Goal: Register for event/course

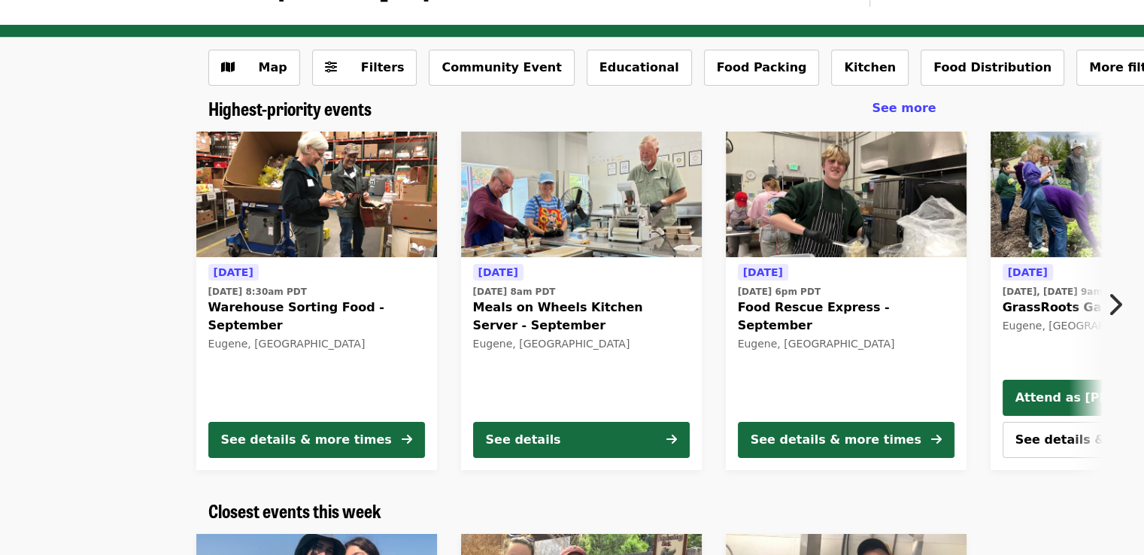
scroll to position [42, 0]
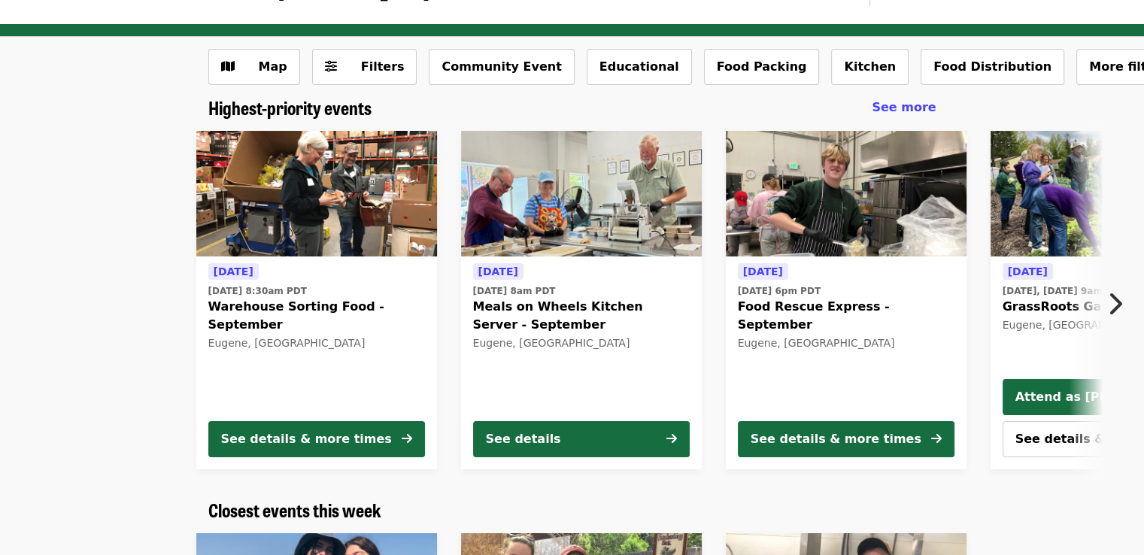
click at [1116, 301] on icon "chevron-right icon" at bounding box center [1114, 304] width 15 height 29
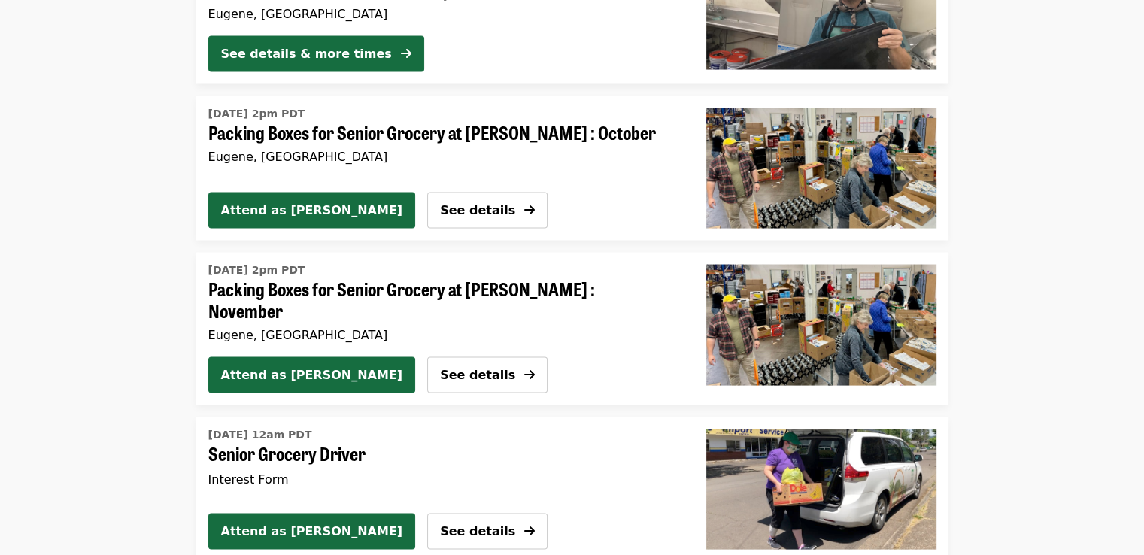
scroll to position [2906, 0]
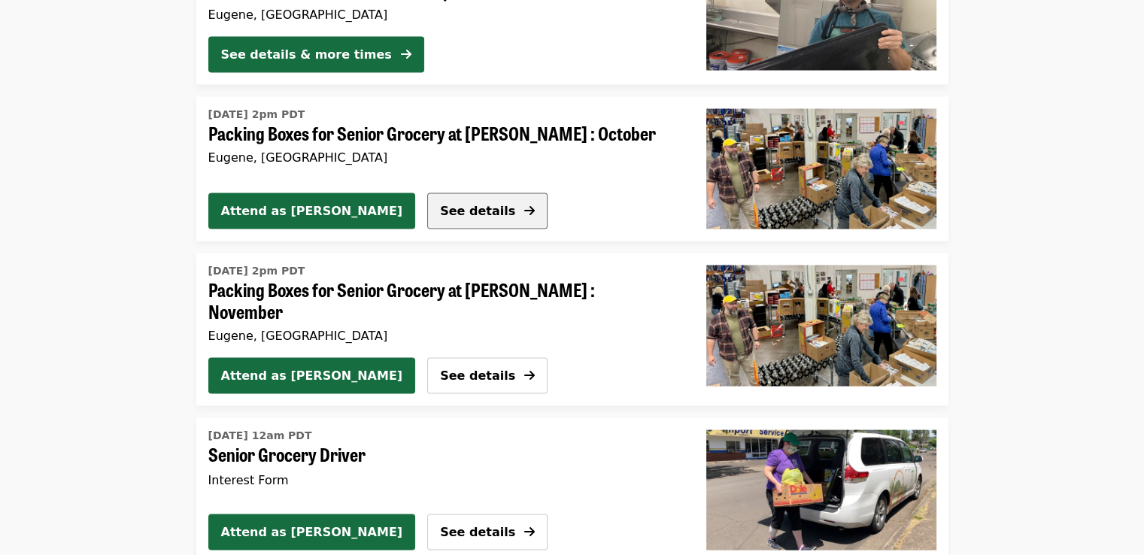
click at [440, 206] on span "See details" at bounding box center [477, 211] width 75 height 14
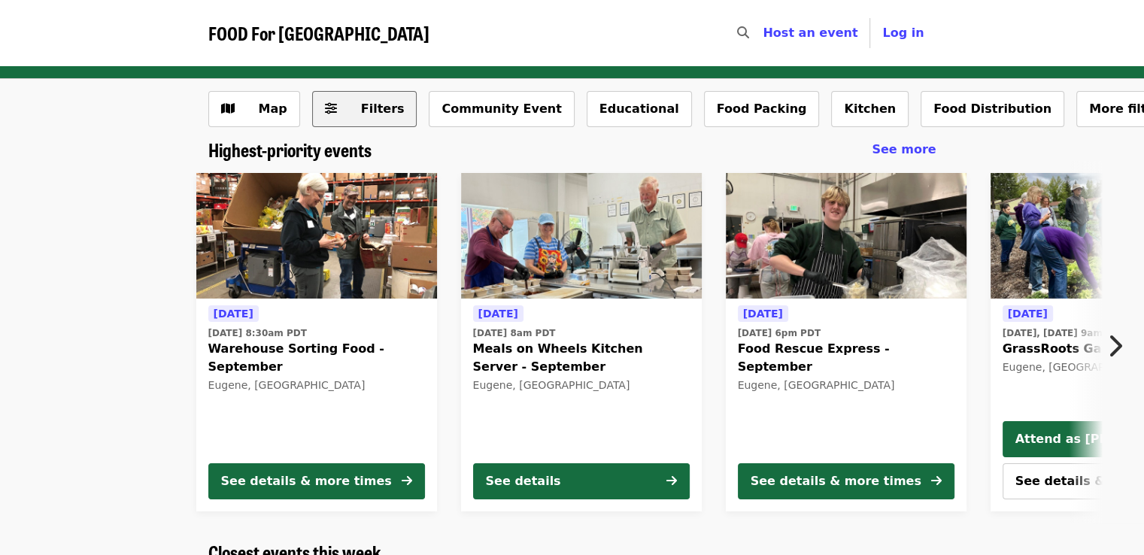
click at [368, 109] on span "Filters" at bounding box center [383, 109] width 44 height 14
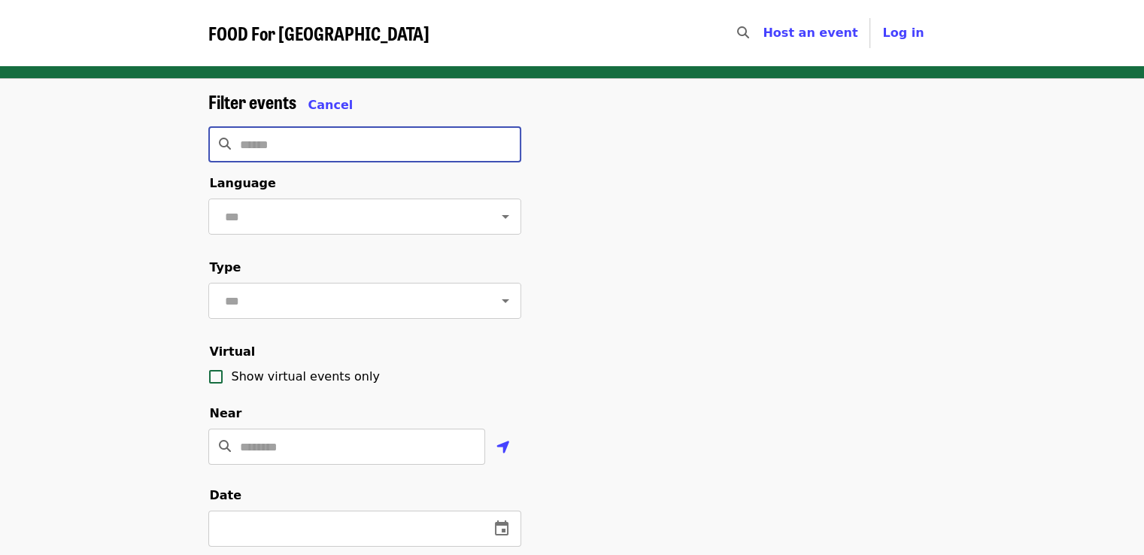
click at [278, 136] on input "Search" at bounding box center [380, 144] width 281 height 36
type input "**********"
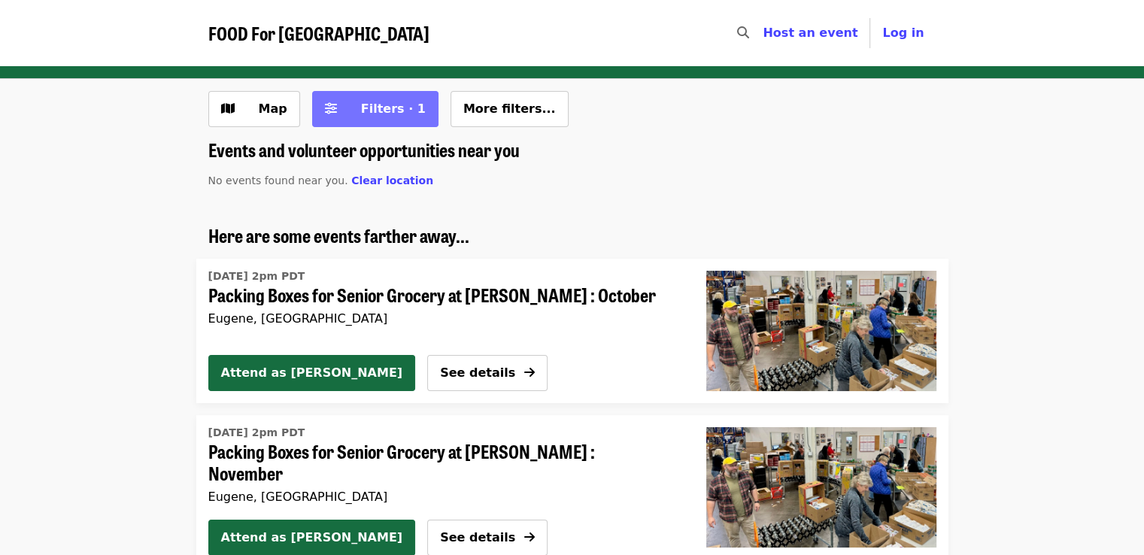
click at [387, 111] on span "Filters · 1" at bounding box center [393, 109] width 65 height 14
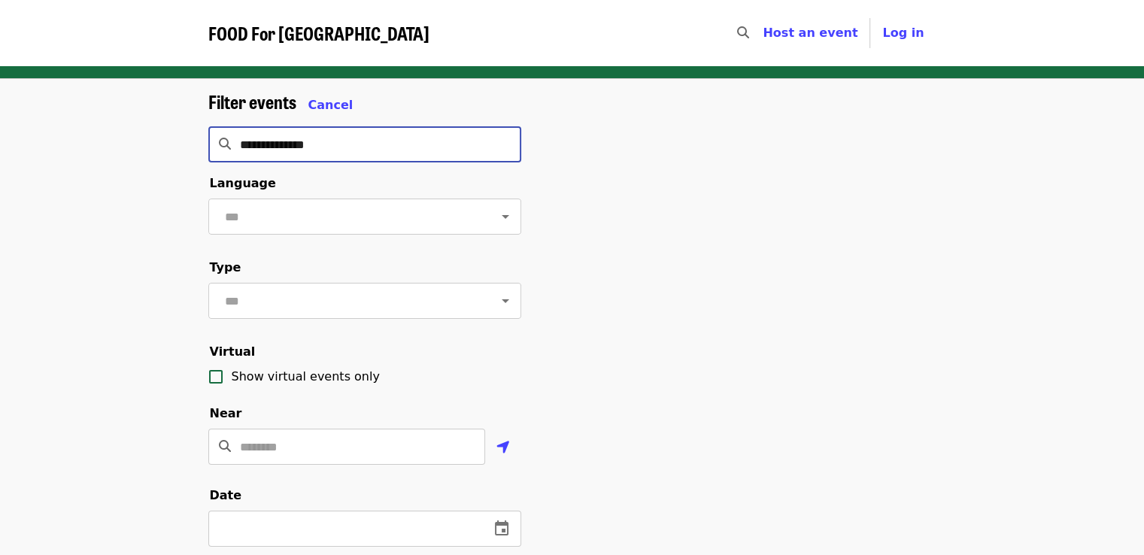
drag, startPoint x: 337, startPoint y: 138, endPoint x: 239, endPoint y: 156, distance: 99.3
click at [240, 156] on input "**********" at bounding box center [380, 144] width 281 height 36
type input "*****"
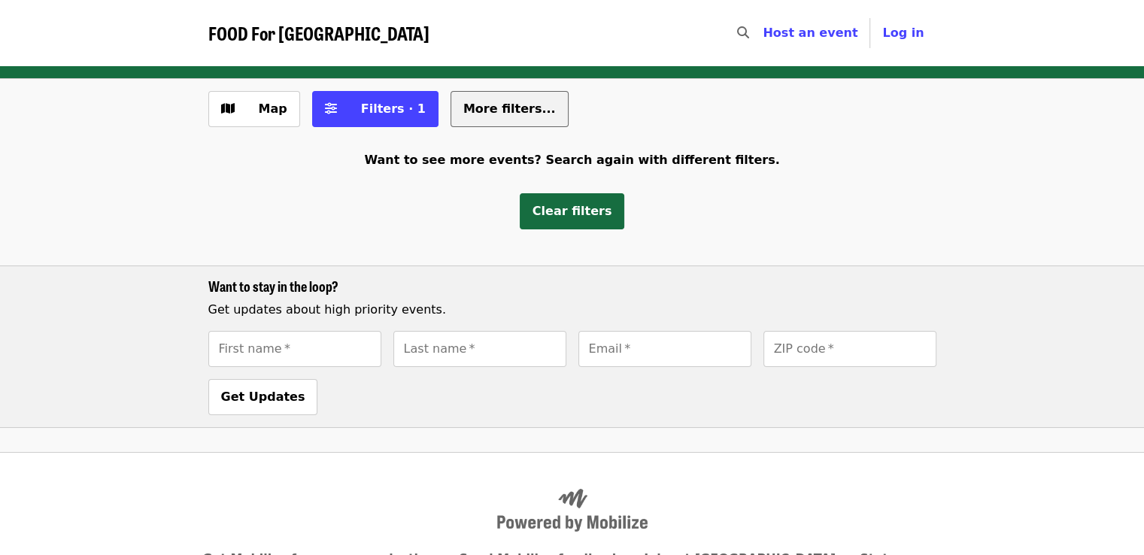
click at [451, 117] on button "More filters..." at bounding box center [510, 109] width 118 height 36
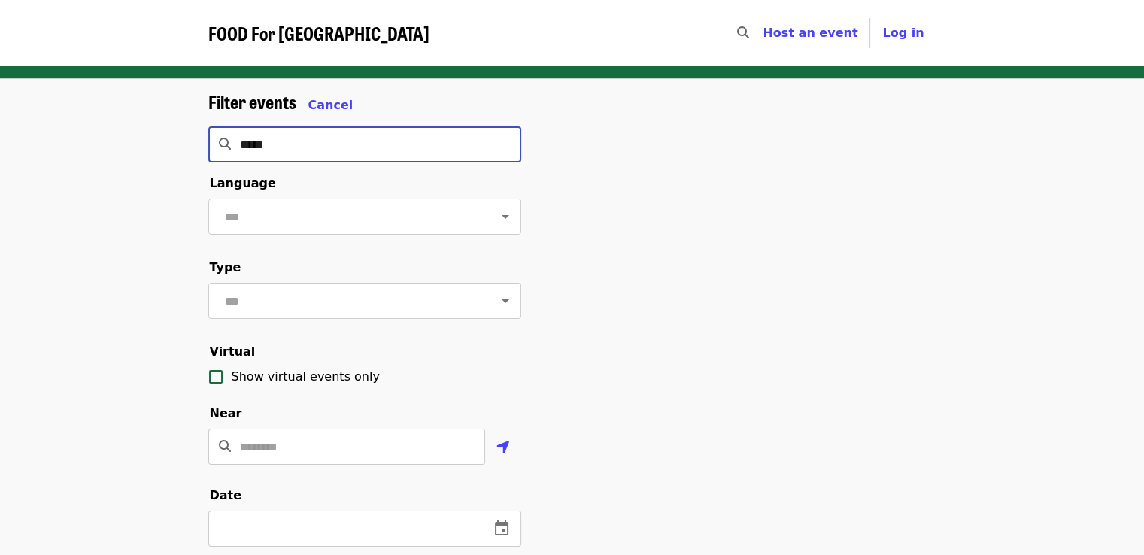
click at [504, 143] on input "*****" at bounding box center [380, 144] width 281 height 36
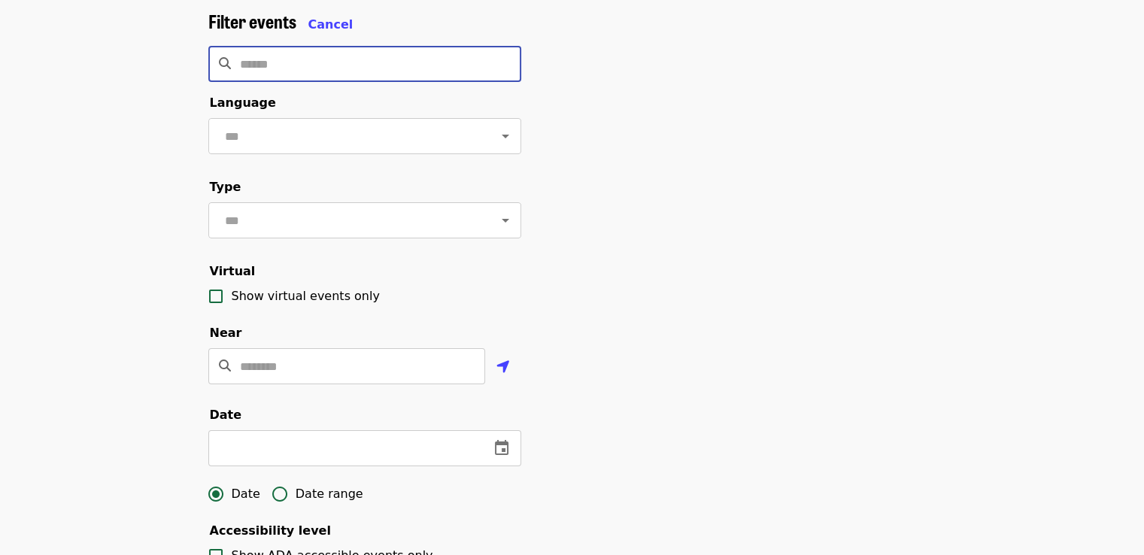
scroll to position [87, 0]
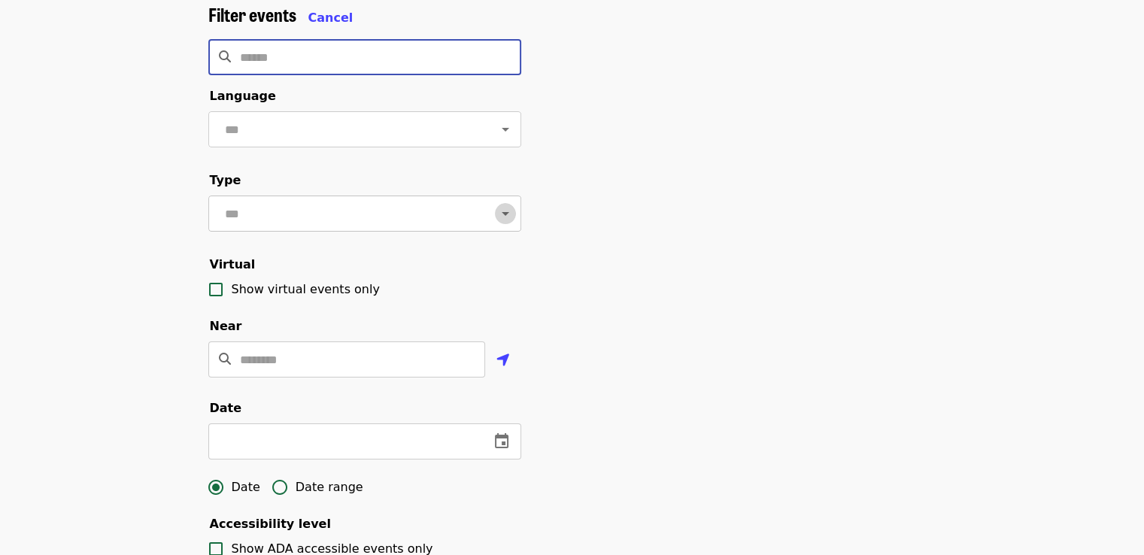
click at [502, 216] on icon "Open" at bounding box center [506, 214] width 8 height 4
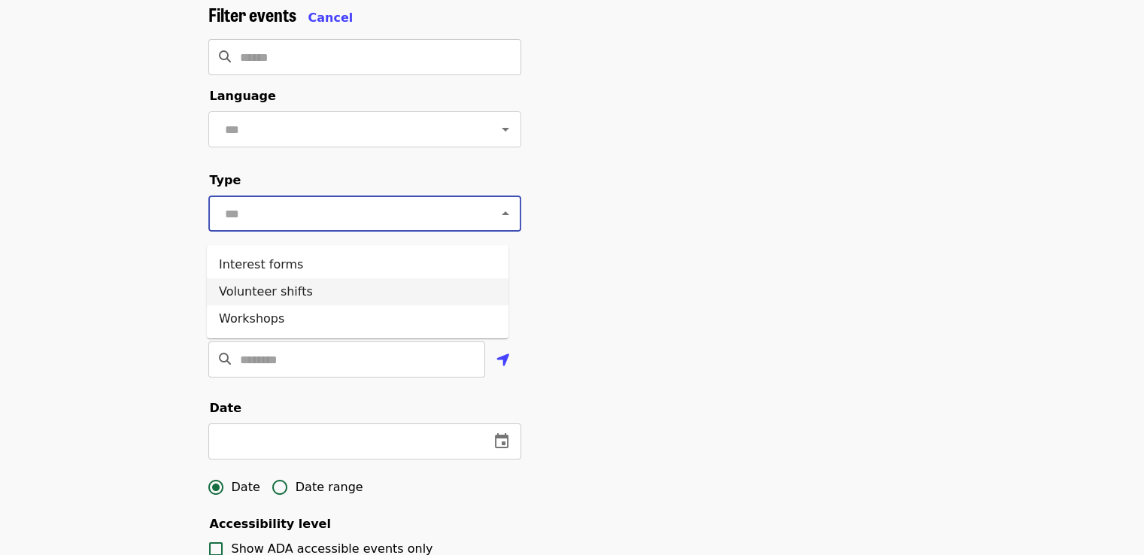
click at [463, 301] on li "Volunteer shifts" at bounding box center [358, 291] width 302 height 27
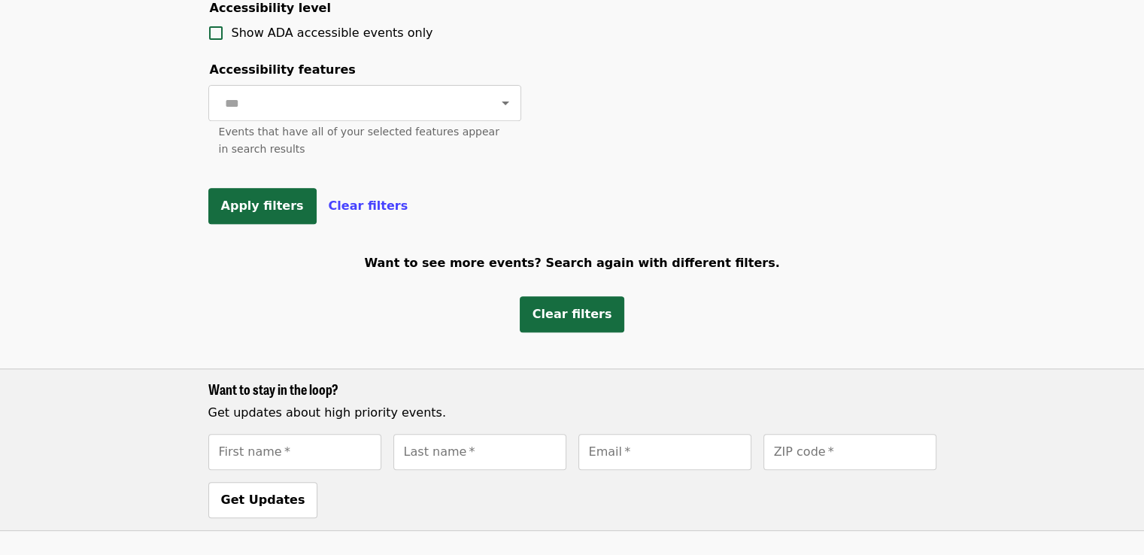
scroll to position [607, 0]
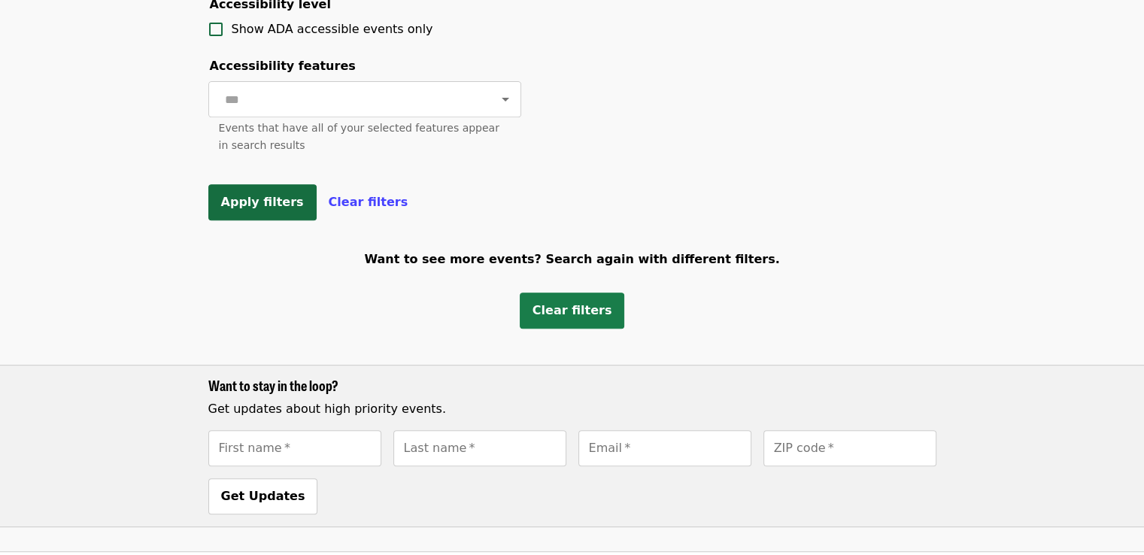
click at [548, 318] on span "Clear filters" at bounding box center [573, 310] width 80 height 14
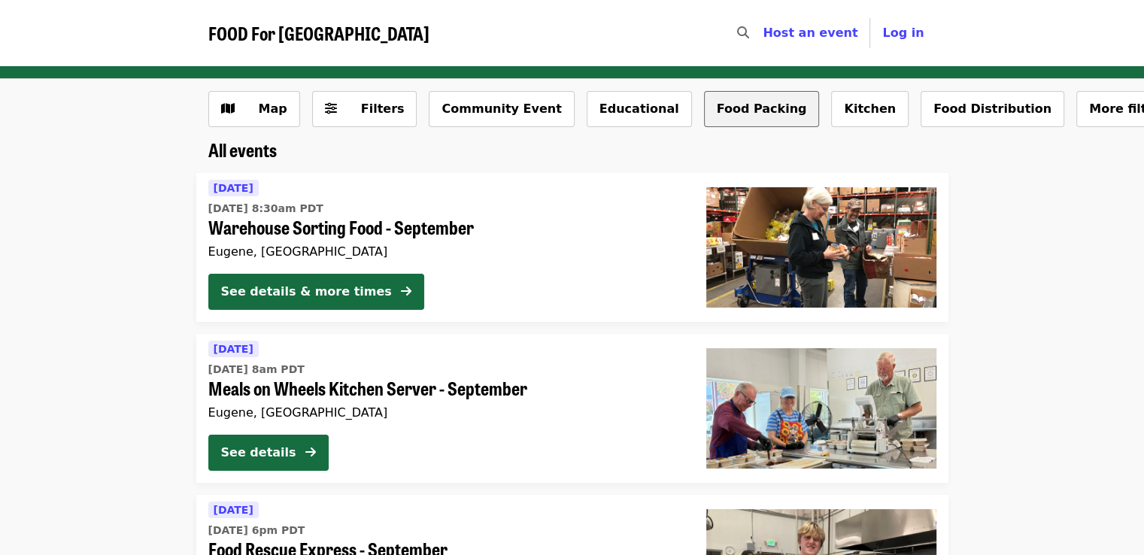
click at [704, 117] on button "Food Packing" at bounding box center [762, 109] width 116 height 36
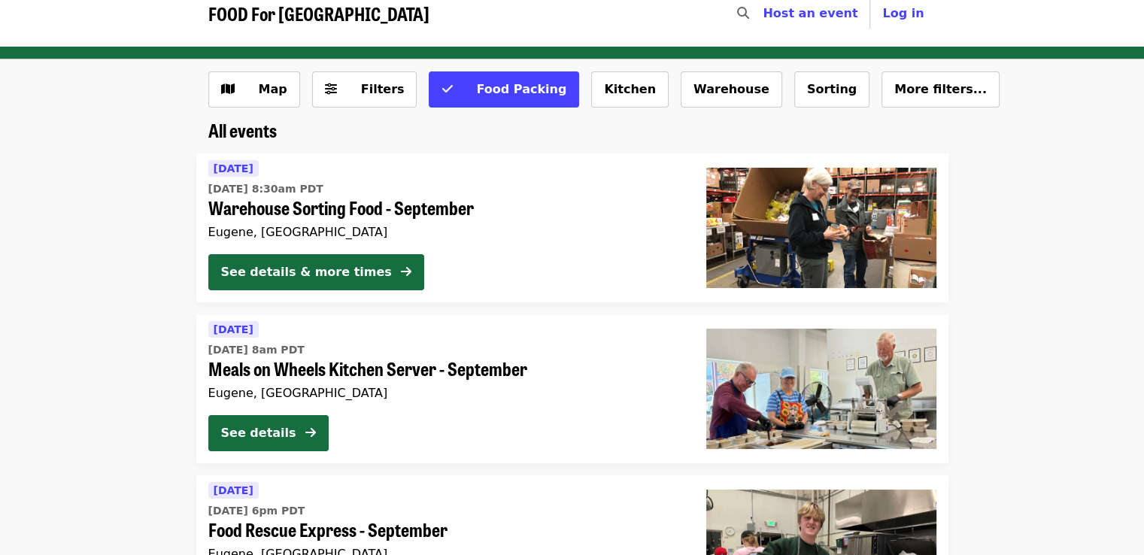
scroll to position [18, 0]
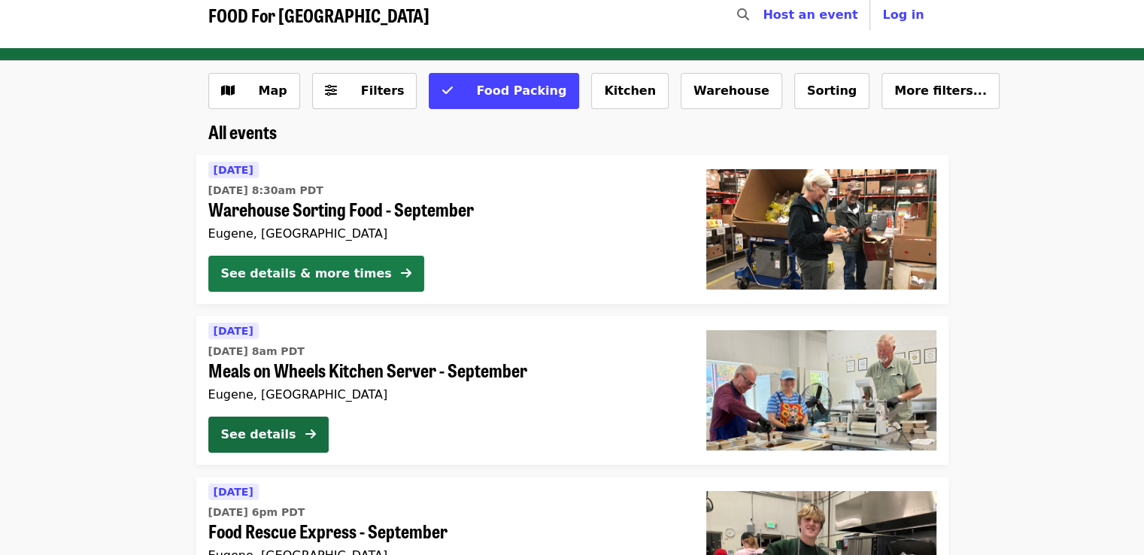
click at [281, 273] on div "See details & more times" at bounding box center [306, 274] width 171 height 18
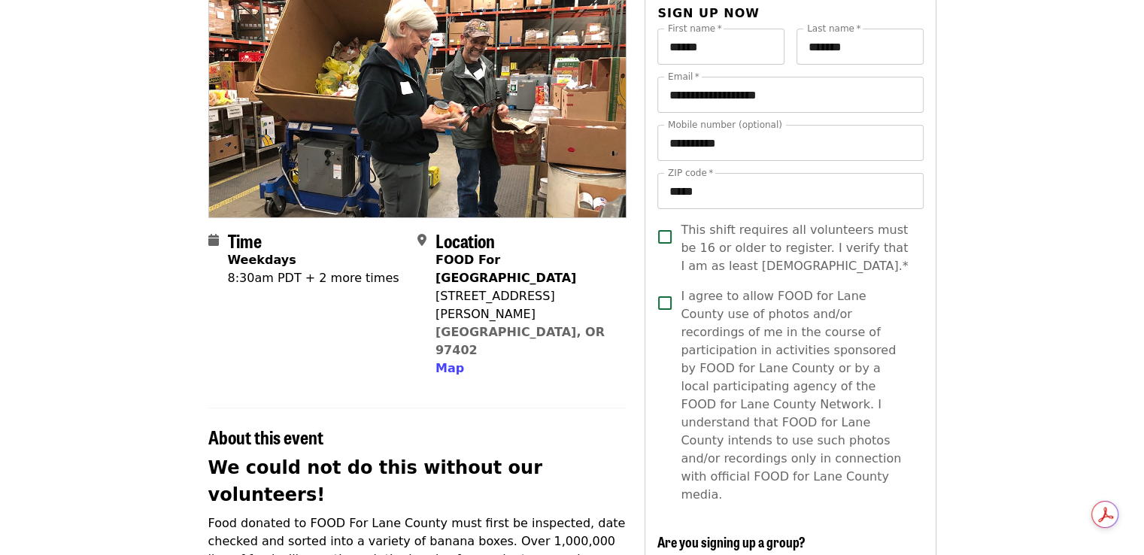
scroll to position [144, 0]
click at [318, 275] on div "8:30am PDT + 2 more times" at bounding box center [314, 278] width 172 height 18
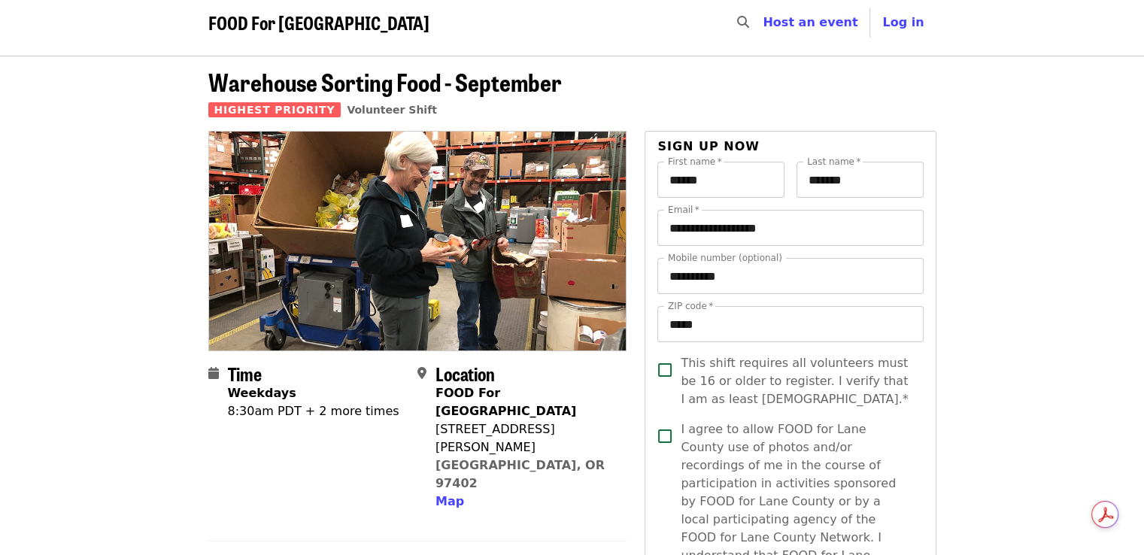
scroll to position [0, 0]
